Goal: Entertainment & Leisure: Browse casually

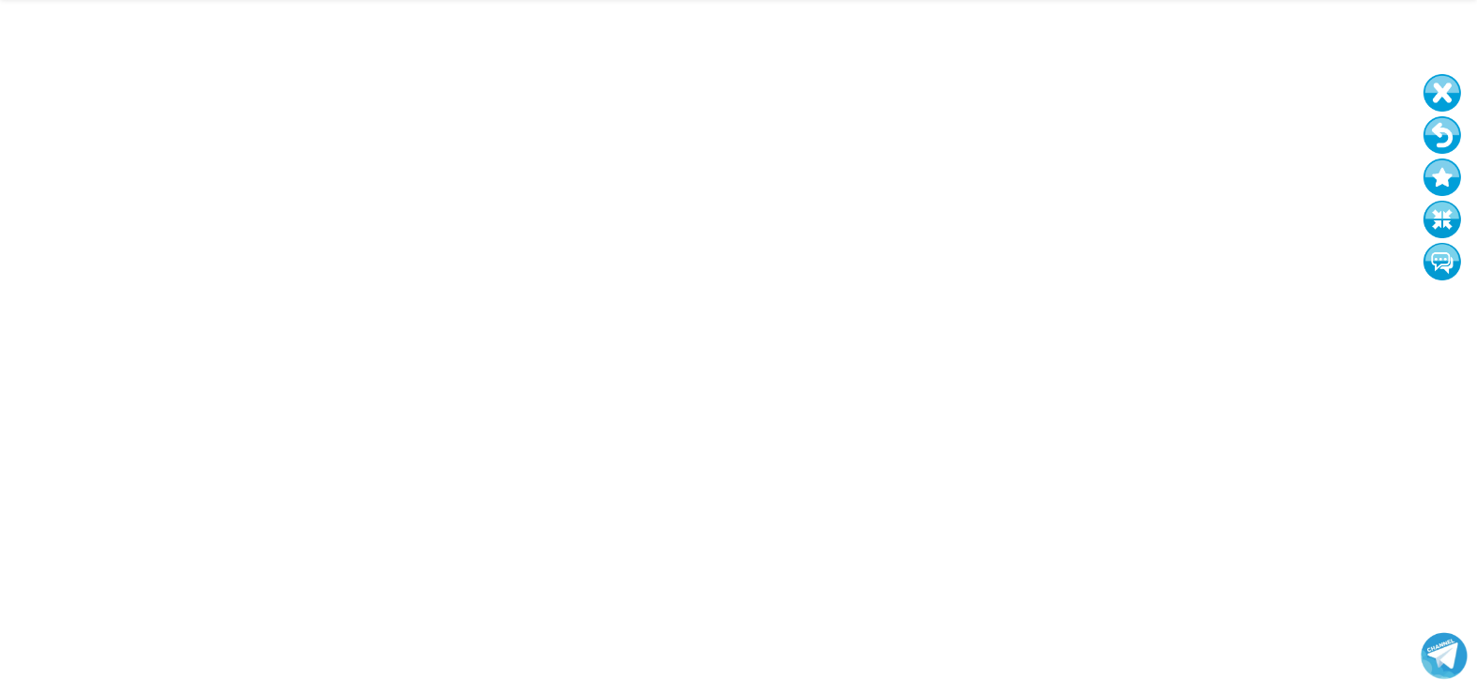
click at [1454, 74] on button at bounding box center [1442, 93] width 38 height 38
click at [1448, 74] on button at bounding box center [1442, 93] width 38 height 38
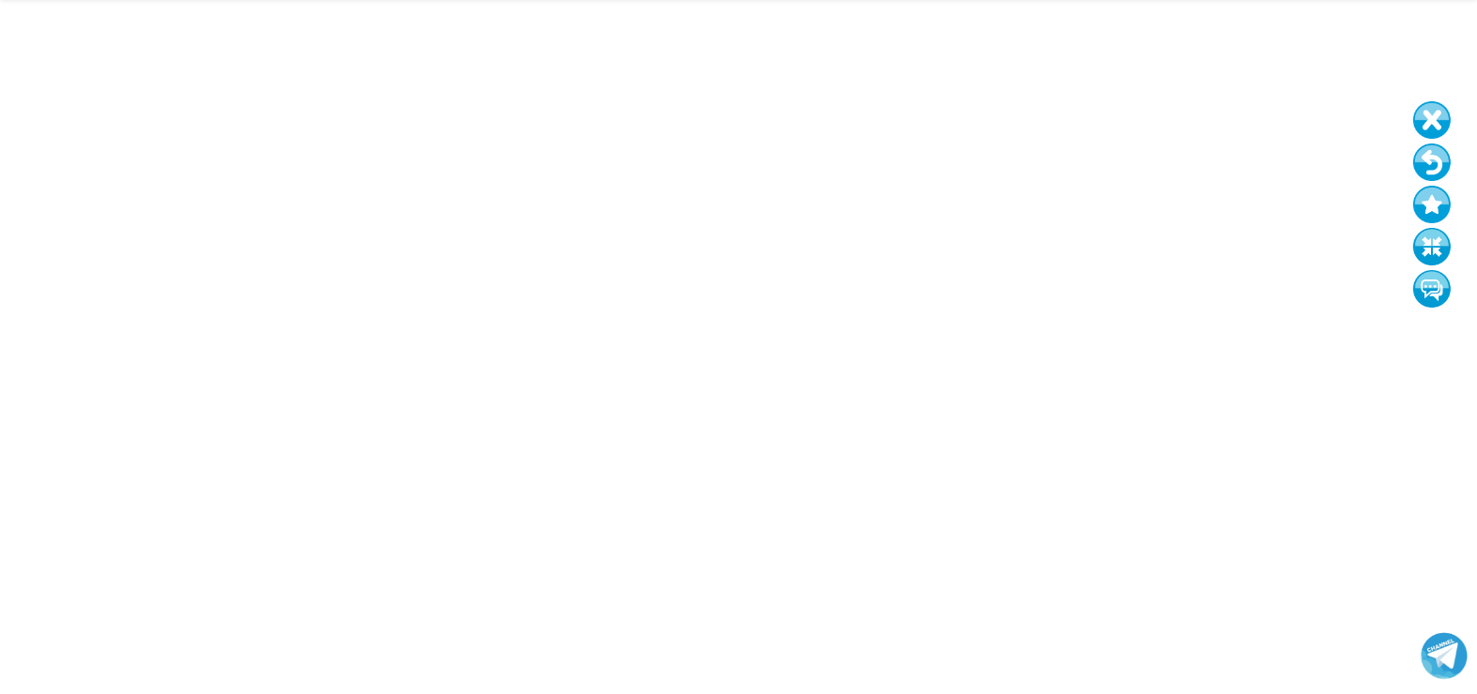
drag, startPoint x: 1461, startPoint y: 101, endPoint x: 1449, endPoint y: 136, distance: 36.8
click at [1449, 144] on button at bounding box center [1432, 163] width 38 height 38
click at [1439, 145] on button at bounding box center [1431, 164] width 38 height 38
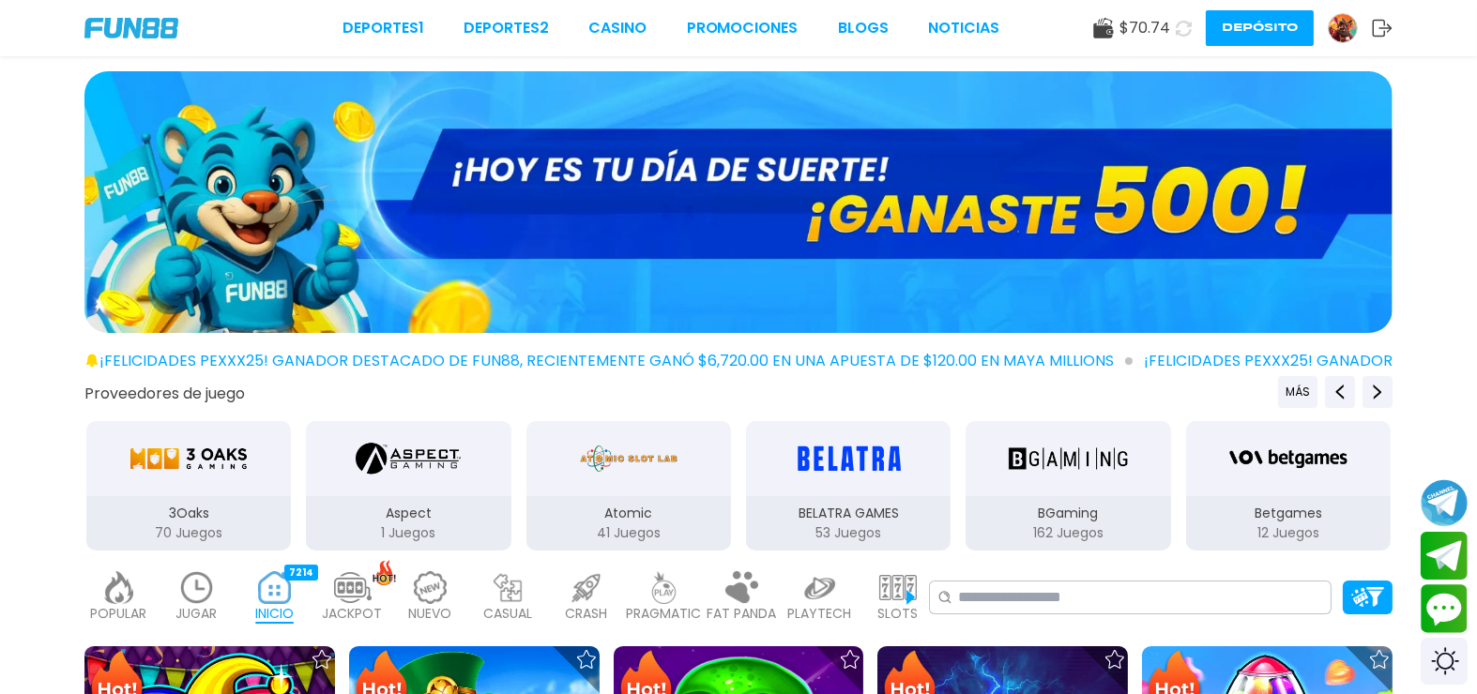
click at [1357, 26] on link at bounding box center [1349, 28] width 44 height 30
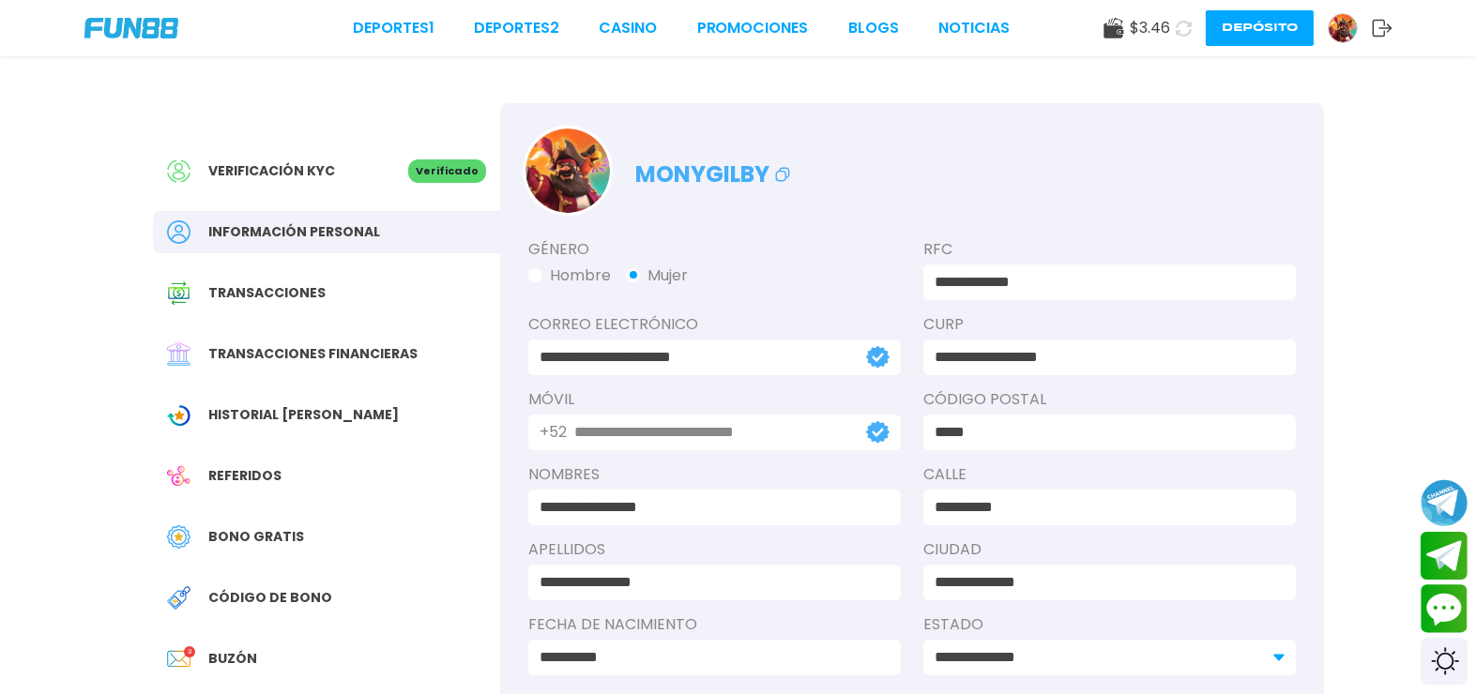
click at [1357, 26] on link at bounding box center [1349, 28] width 44 height 30
click at [275, 527] on span "Bono Gratis" at bounding box center [256, 537] width 96 height 20
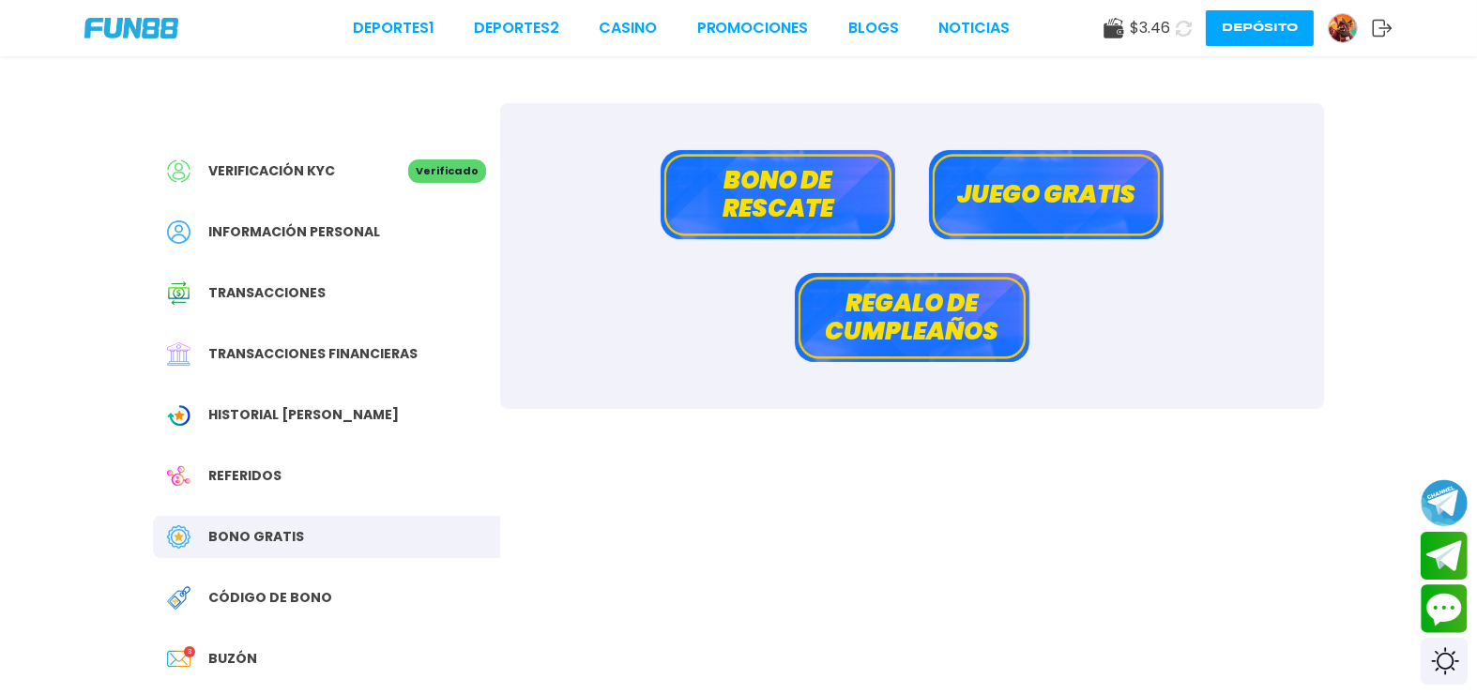
click at [781, 187] on button "Bono de rescate" at bounding box center [777, 194] width 235 height 89
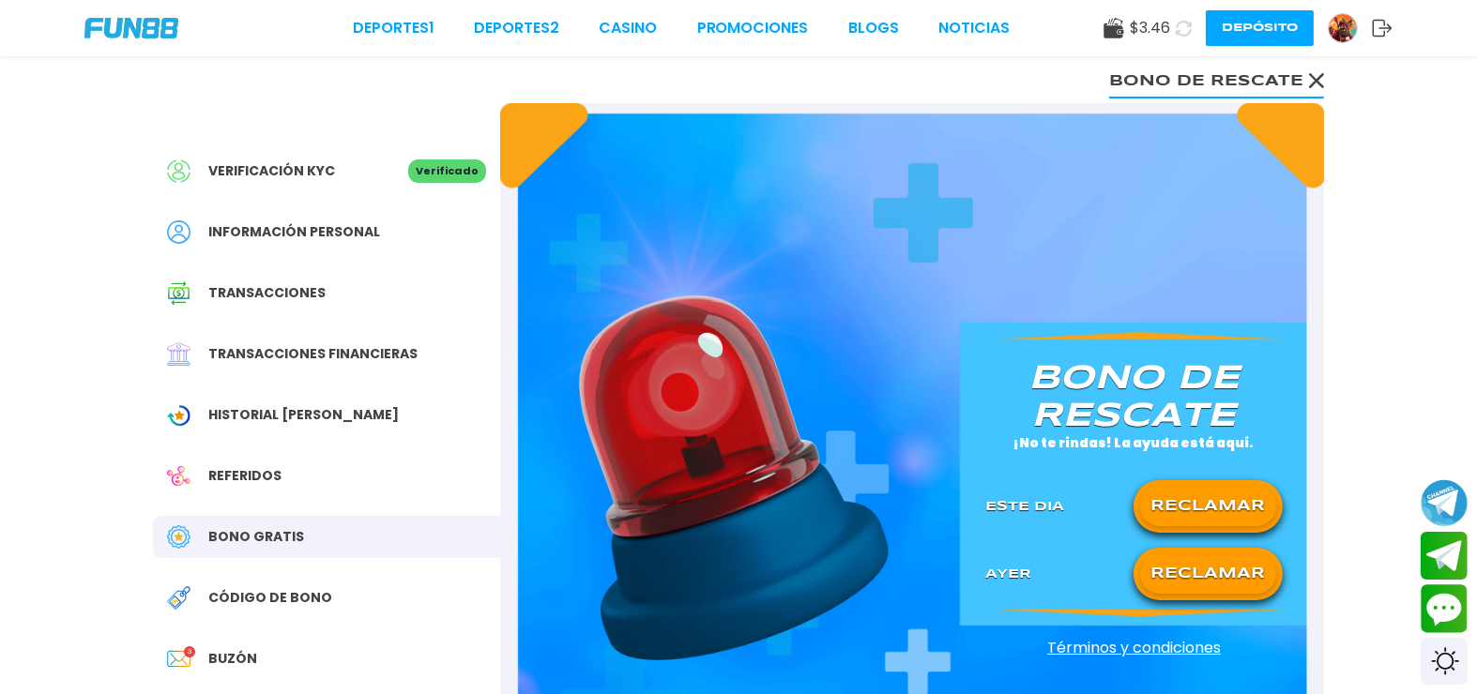
click at [1211, 487] on button "RECLAMAR" at bounding box center [1208, 506] width 136 height 39
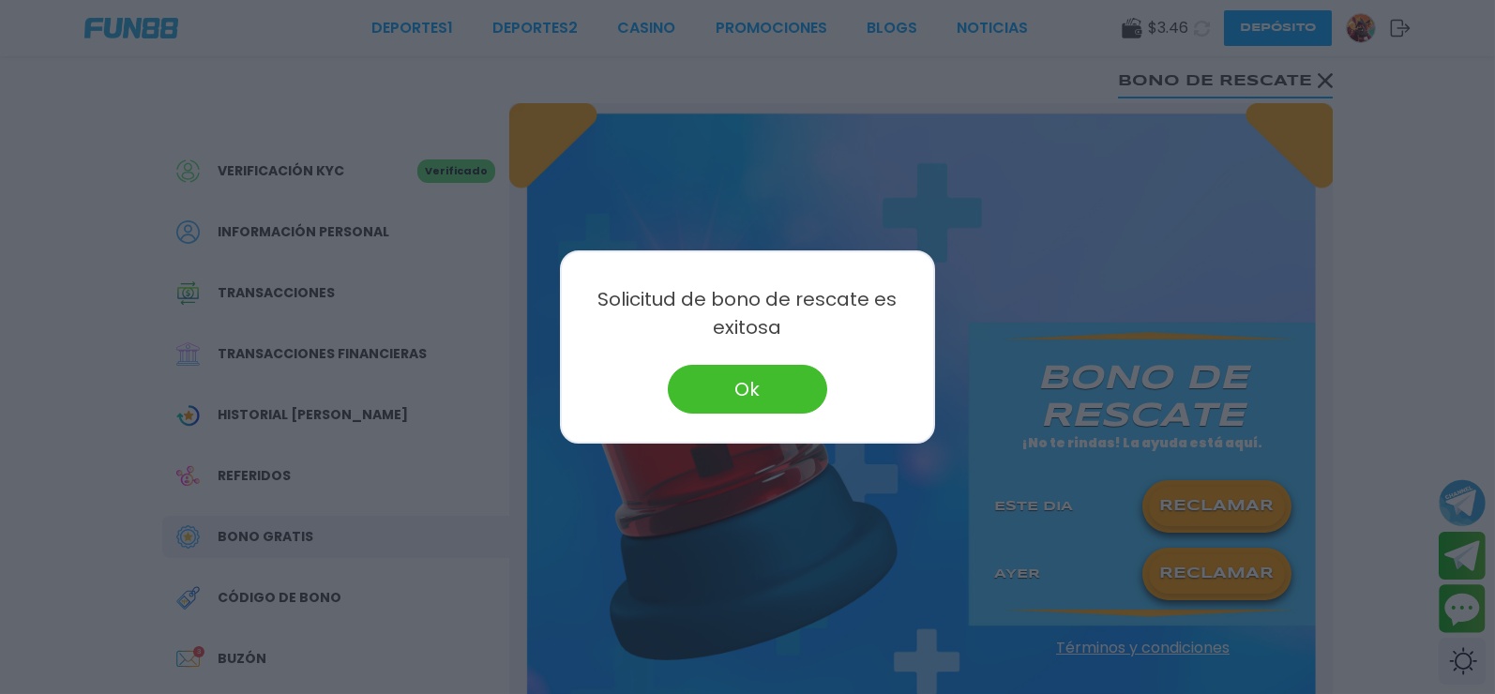
click at [751, 393] on button "Ok" at bounding box center [747, 389] width 159 height 49
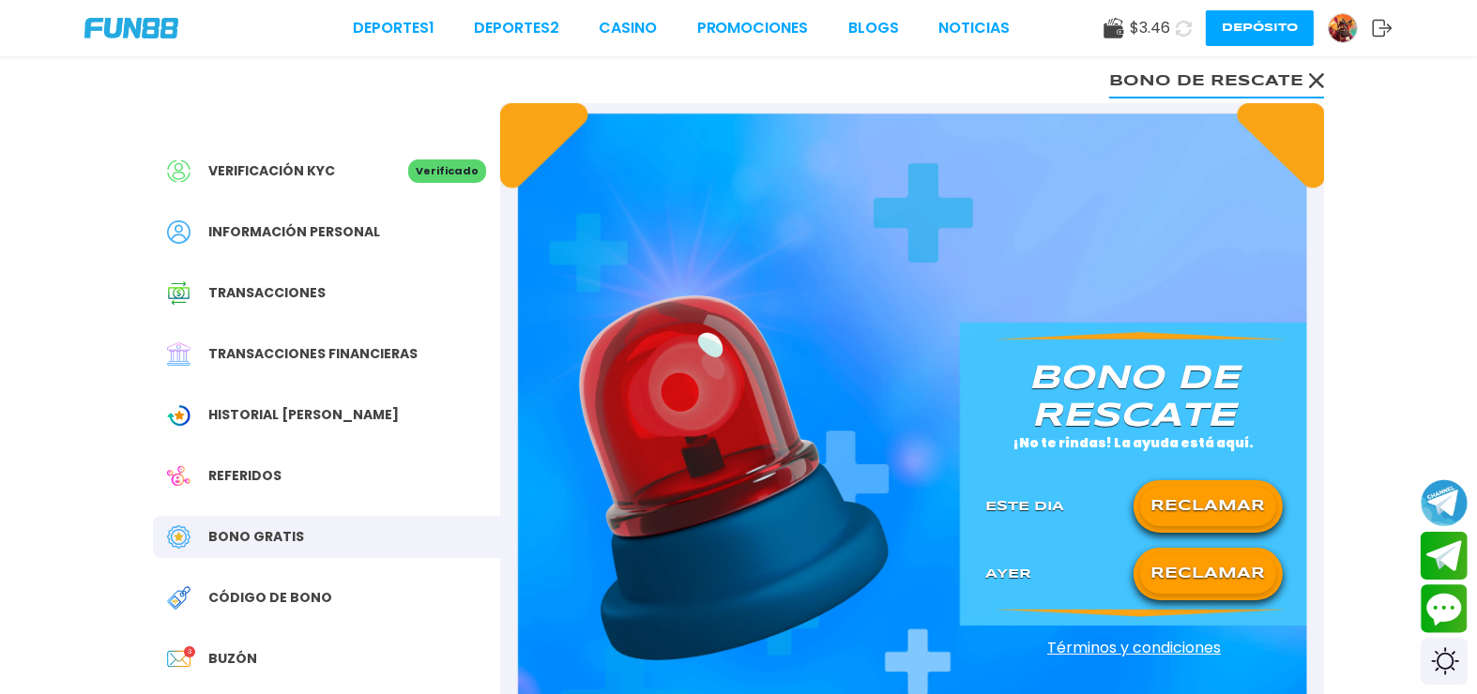
click at [641, 39] on div "Deportes 1 Deportes 2 CASINO Promociones BLOGS NOTICIAS $ 3.46 Depósito" at bounding box center [738, 28] width 1477 height 56
click at [652, 29] on link "CASINO" at bounding box center [628, 28] width 58 height 23
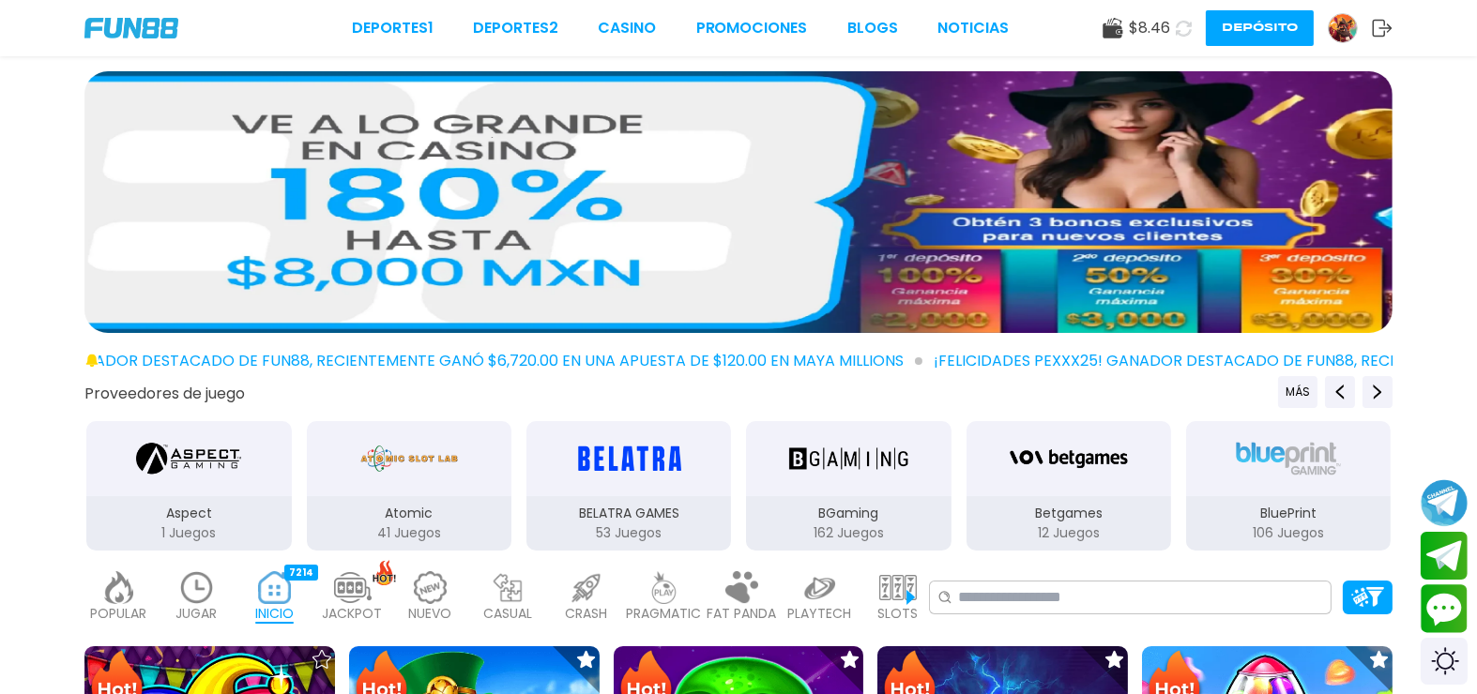
click at [1191, 21] on icon at bounding box center [1183, 29] width 16 height 16
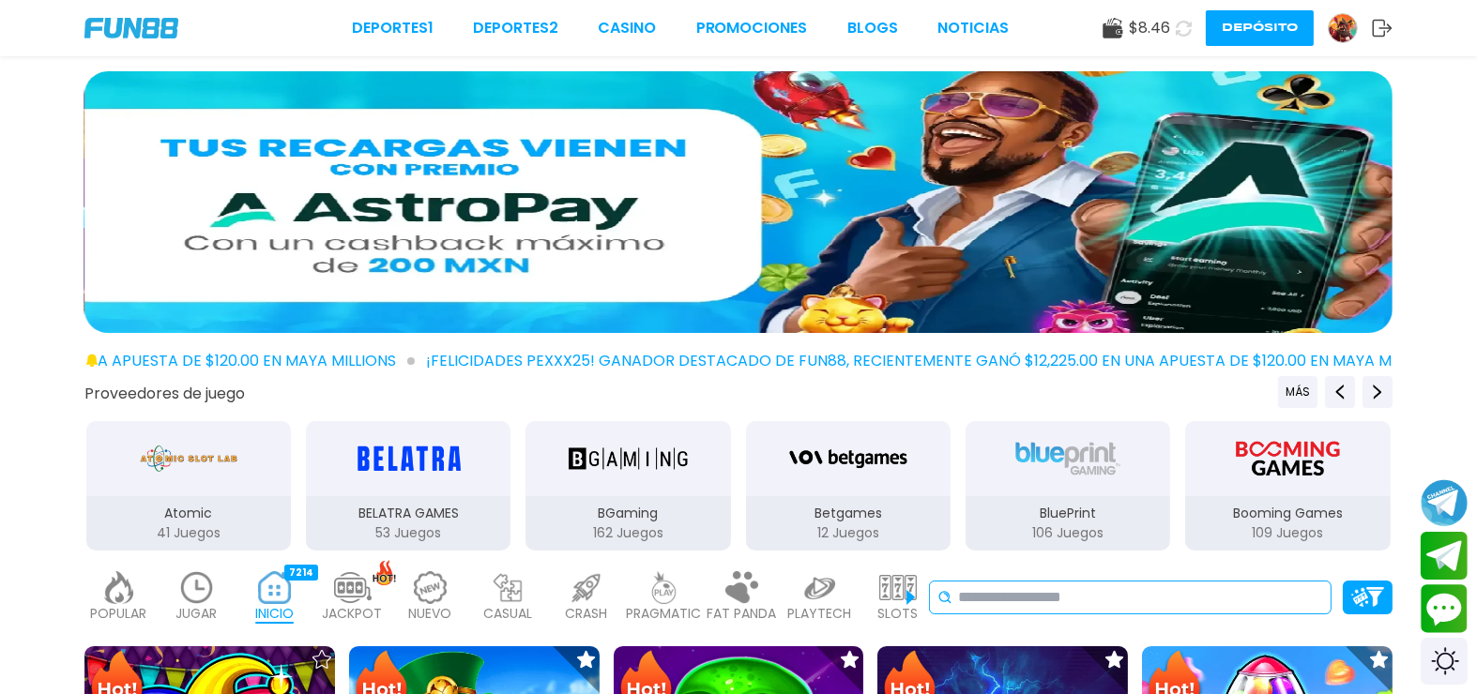
click at [1033, 586] on input at bounding box center [1140, 597] width 365 height 23
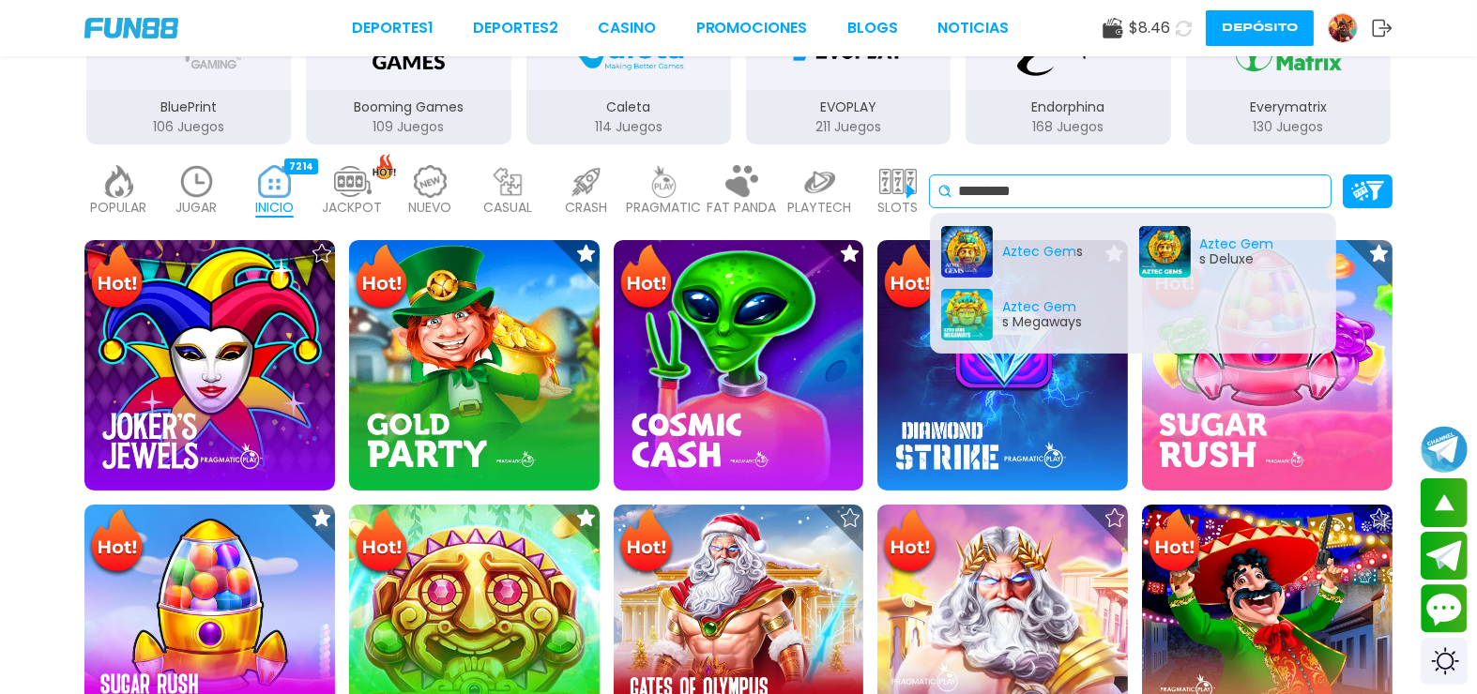
scroll to position [390, 0]
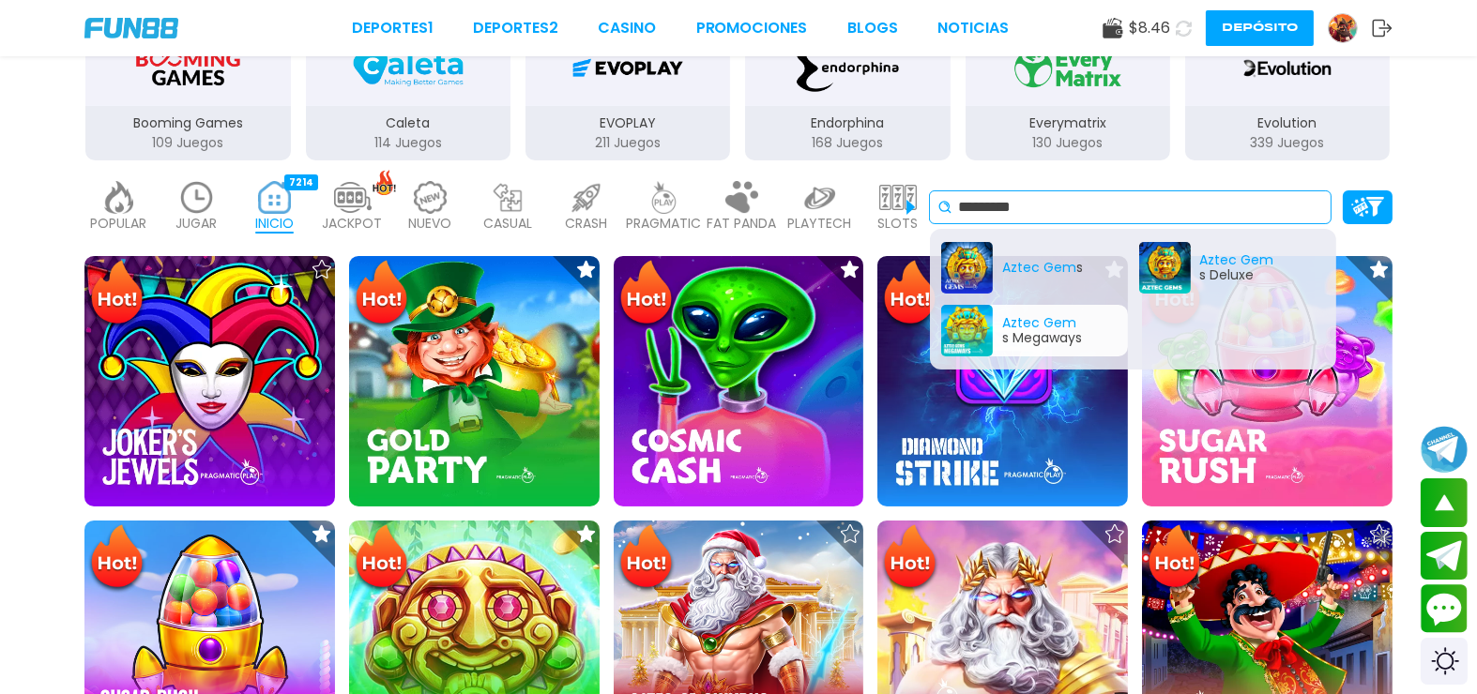
type input "*********"
click at [975, 305] on div "Aztec Gem s Megaways" at bounding box center [1034, 331] width 187 height 52
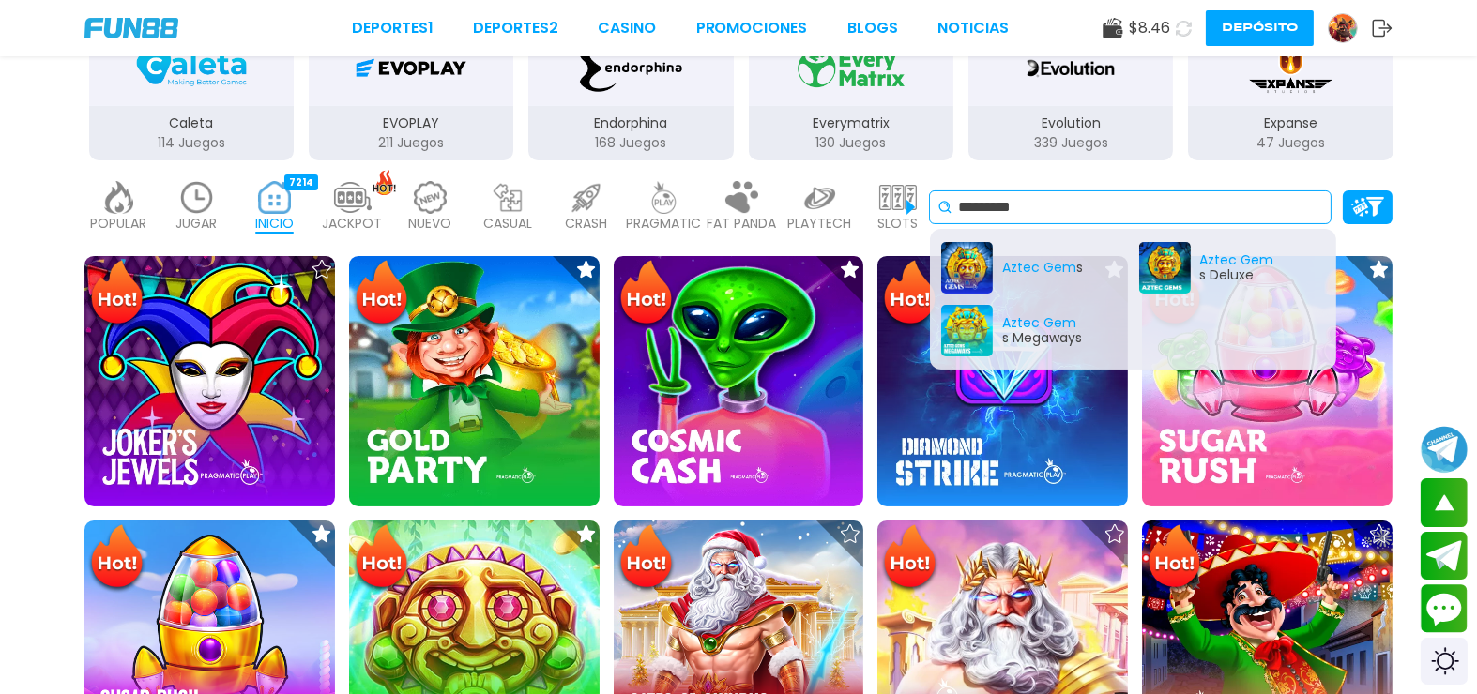
click at [1087, 196] on input "*********" at bounding box center [1140, 207] width 365 height 23
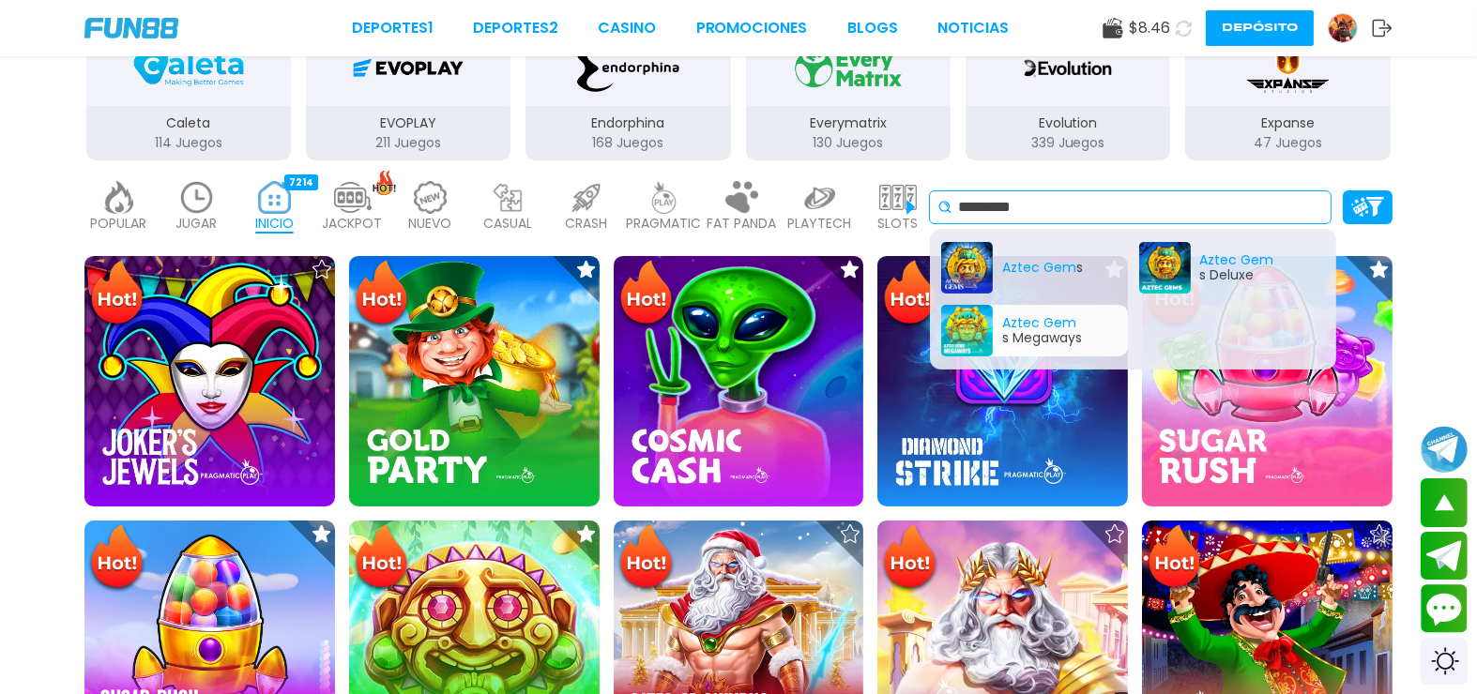
click at [963, 305] on div "Aztec Gem s Megaways" at bounding box center [1034, 331] width 187 height 52
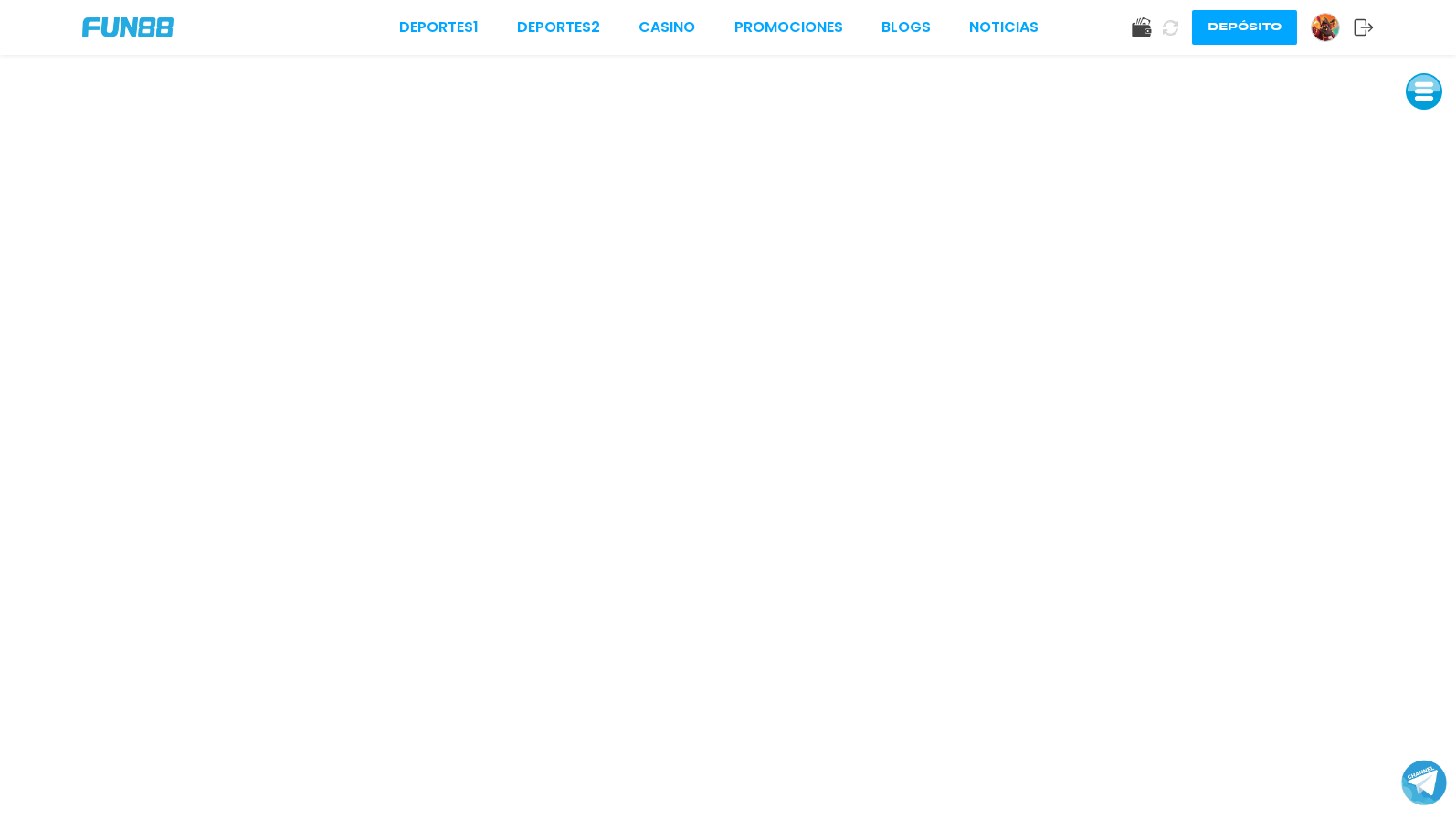
click at [674, 33] on link "CASINO" at bounding box center [667, 27] width 56 height 22
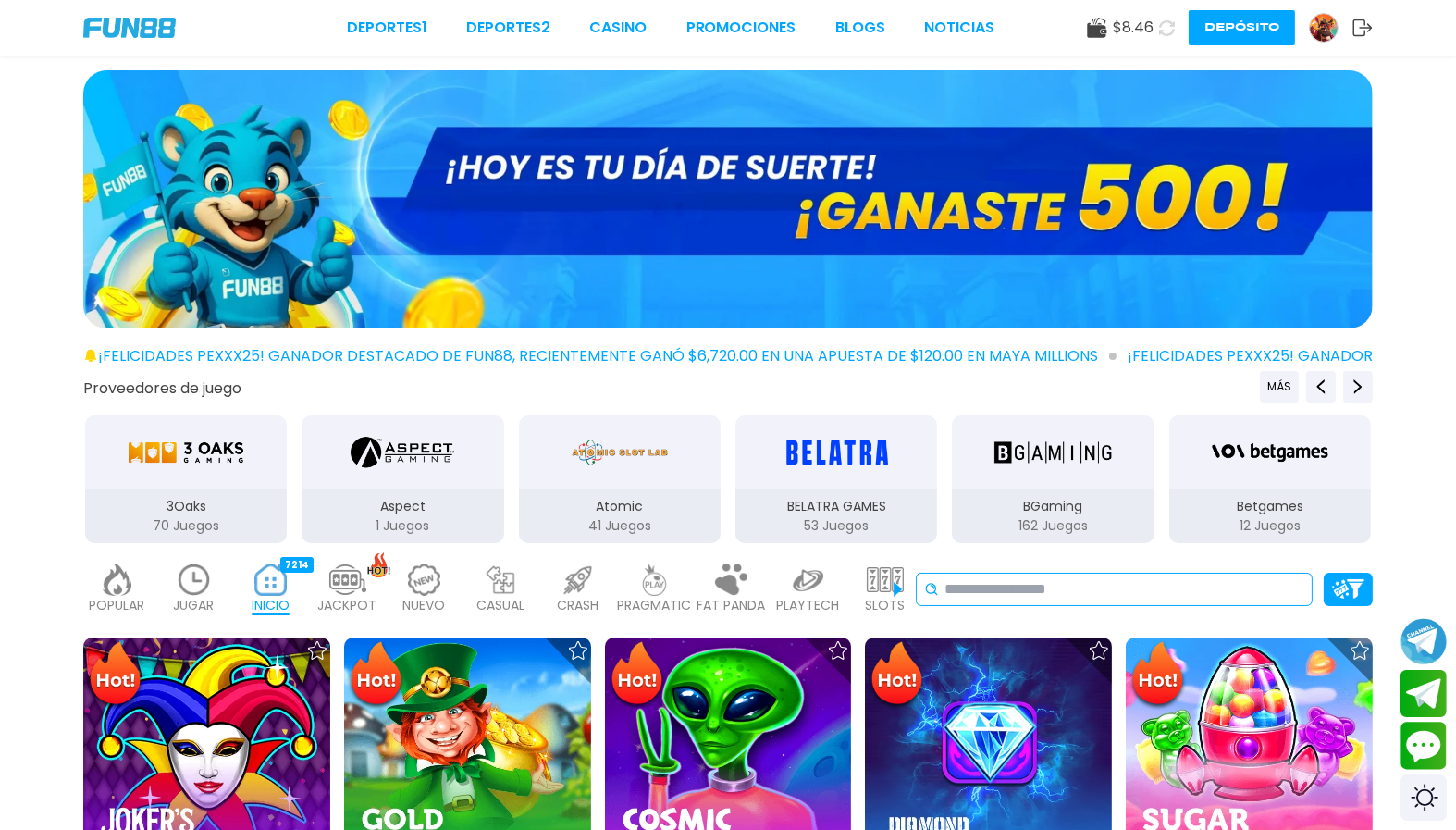
click at [1198, 578] on input at bounding box center [1124, 588] width 360 height 23
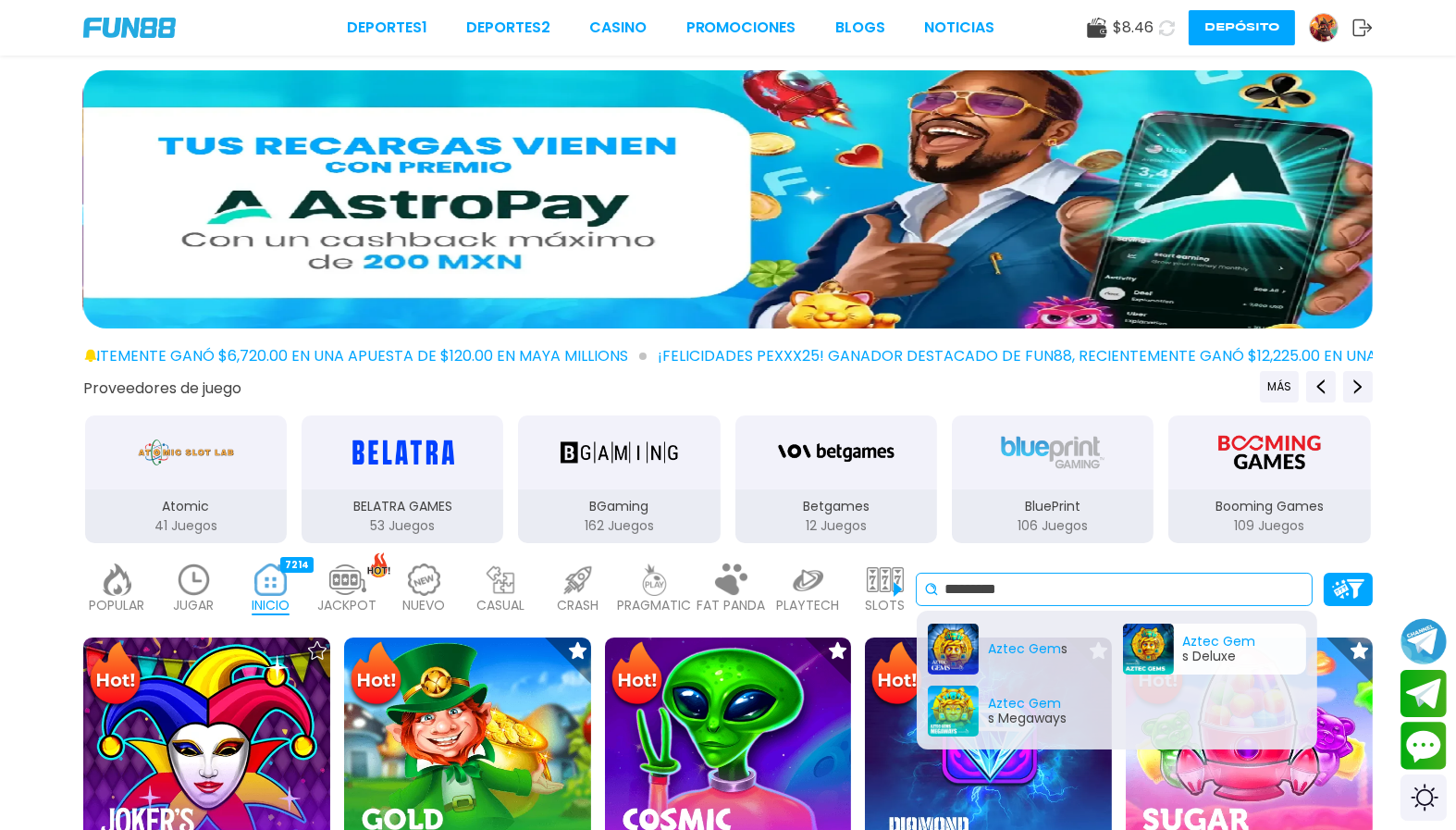
type input "*********"
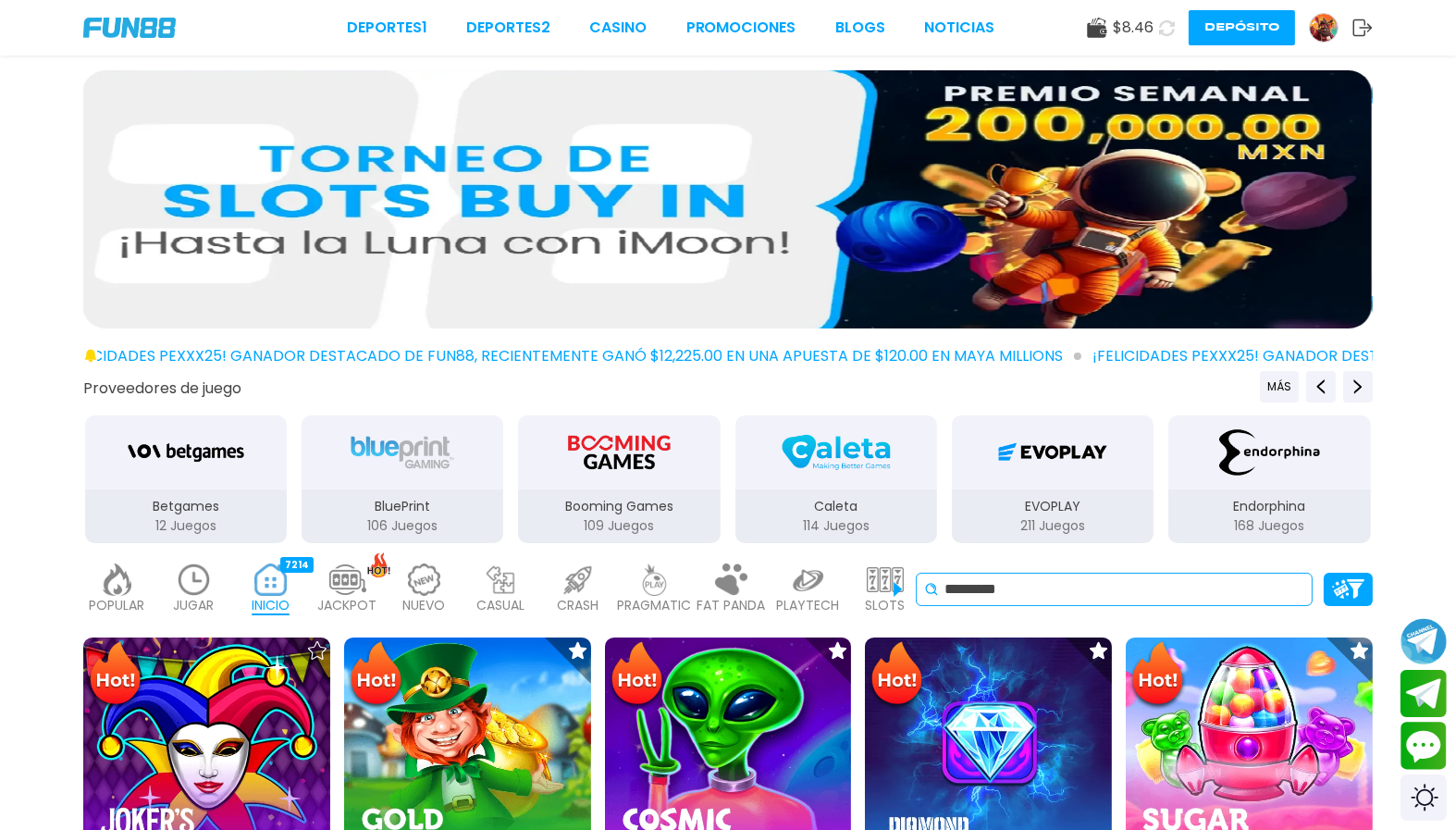
click at [1253, 578] on input "*********" at bounding box center [1124, 588] width 360 height 23
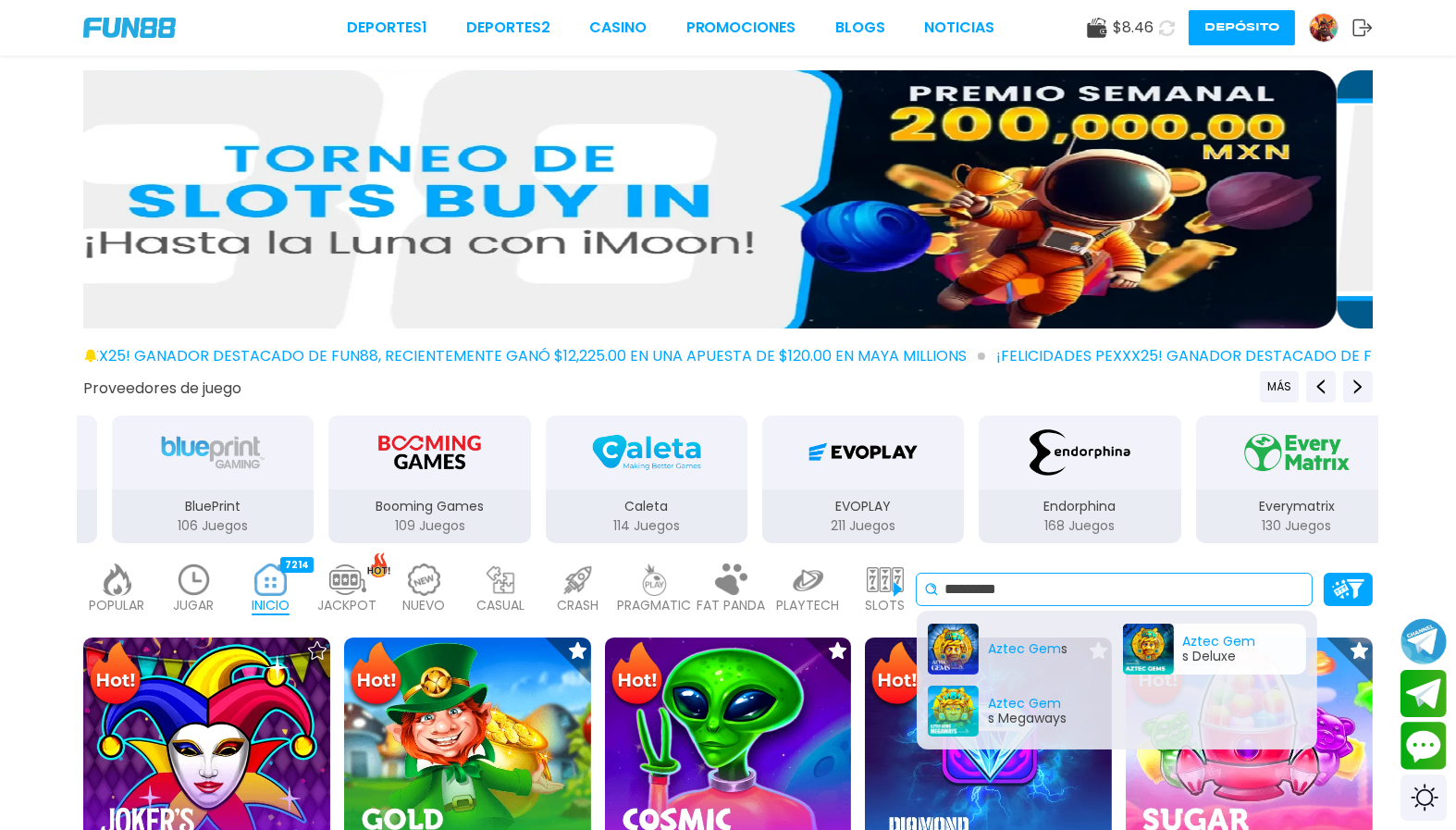
click at [1154, 623] on div "Aztec Gem s Deluxe" at bounding box center [1214, 649] width 184 height 51
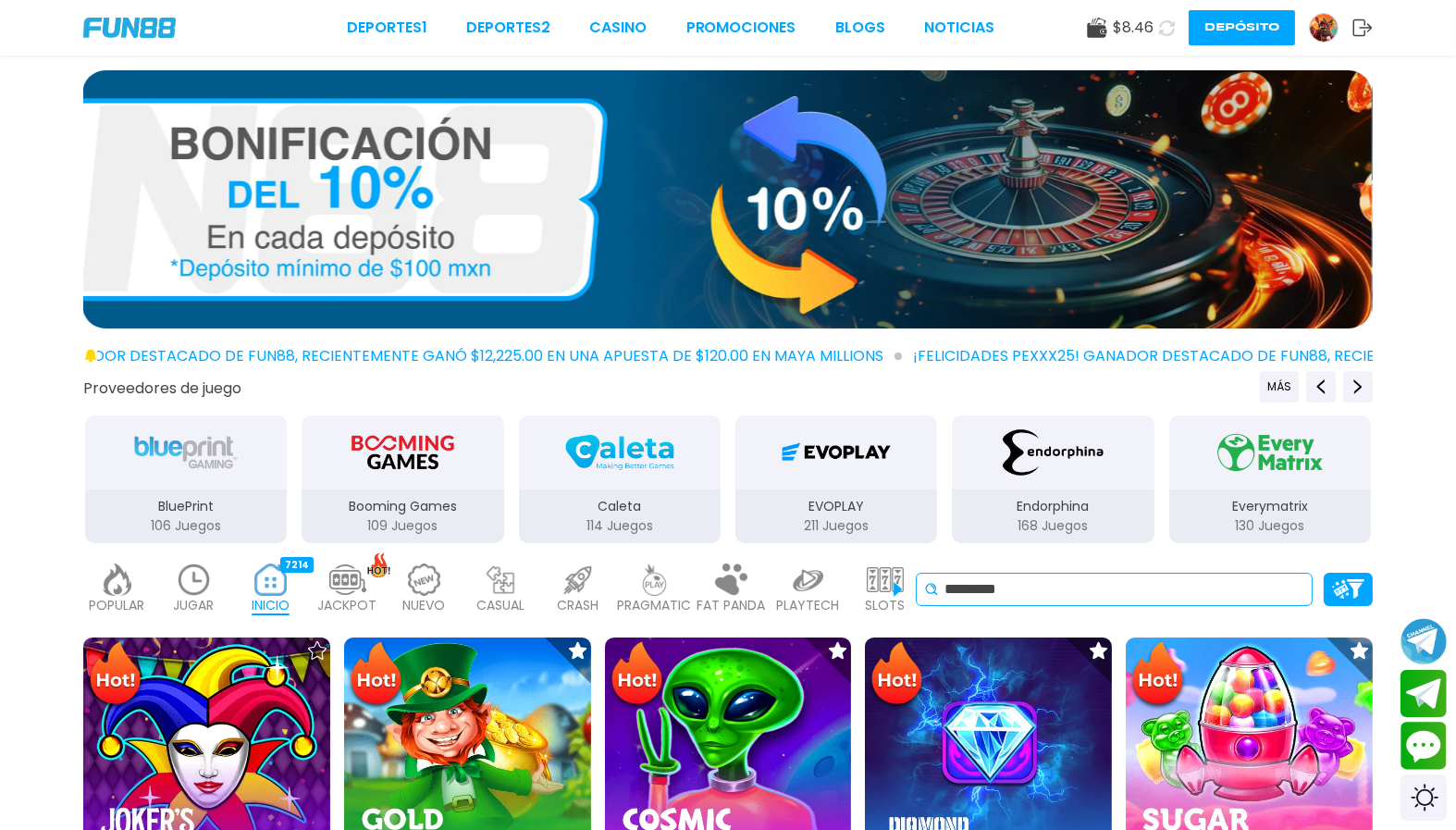
click at [1094, 578] on input "*********" at bounding box center [1124, 588] width 360 height 23
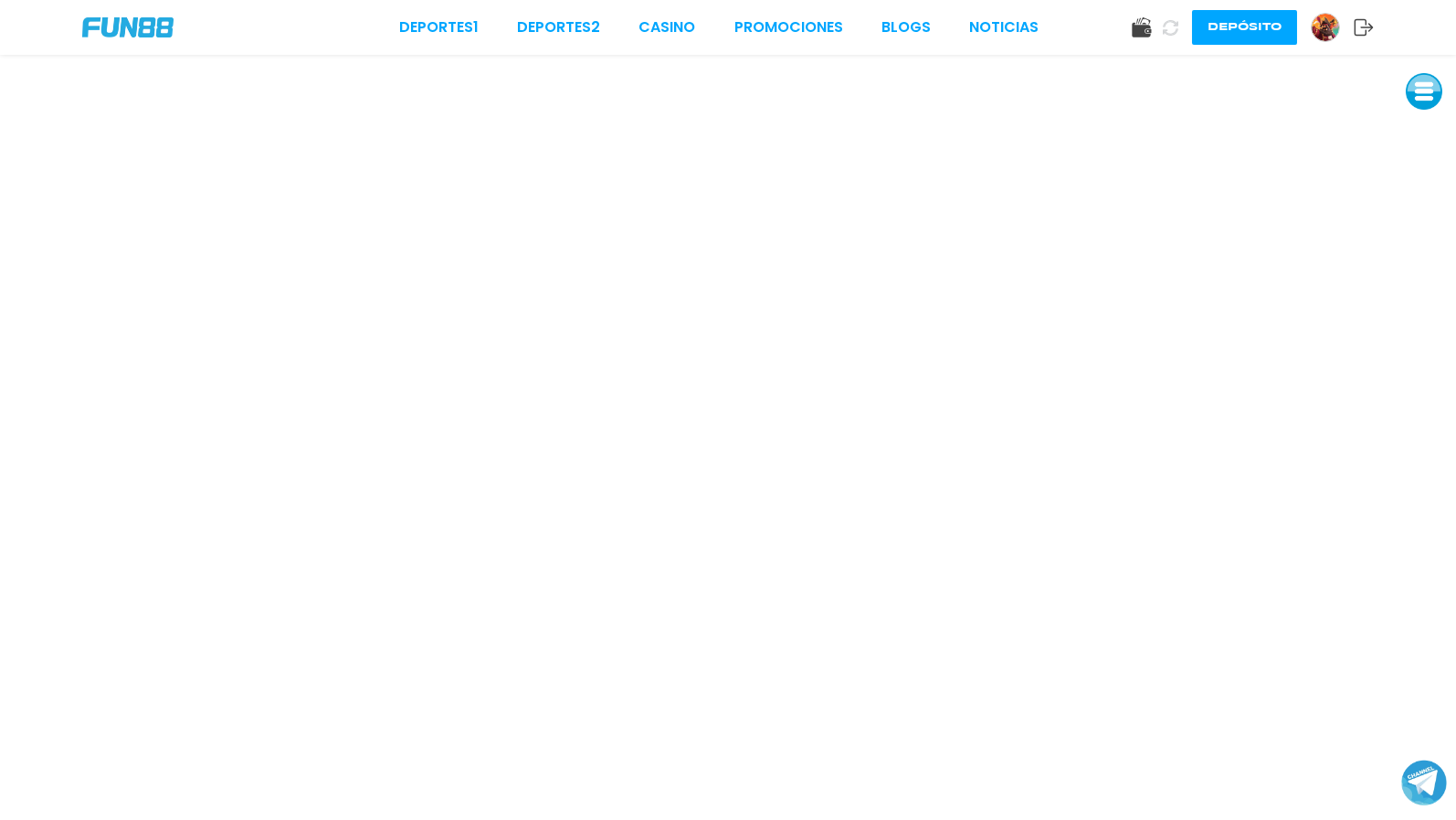
click at [1172, 29] on use at bounding box center [1171, 27] width 16 height 16
